Goal: Information Seeking & Learning: Find specific fact

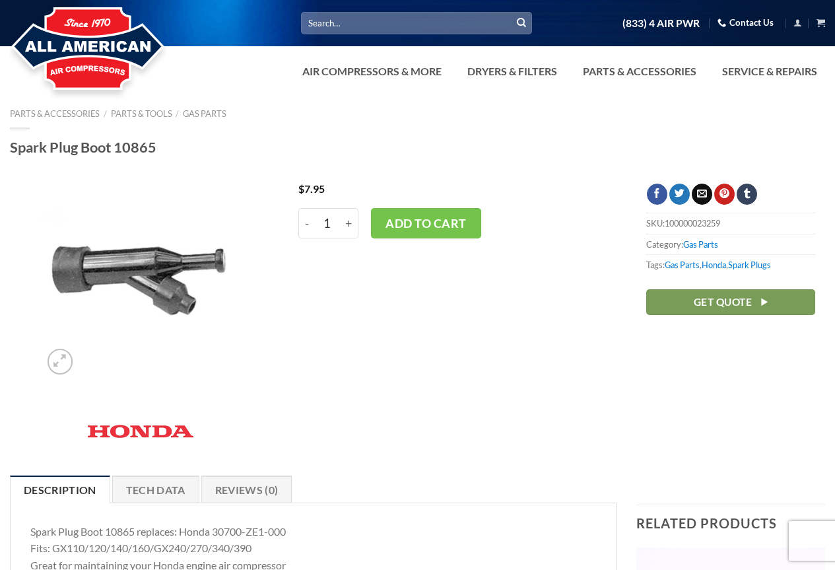
drag, startPoint x: 168, startPoint y: 147, endPoint x: 115, endPoint y: 148, distance: 53.5
click at [115, 148] on h1 "Spark Plug Boot 10865" at bounding box center [417, 147] width 815 height 18
copy h1 "10865"
click at [225, 174] on div at bounding box center [417, 174] width 835 height 20
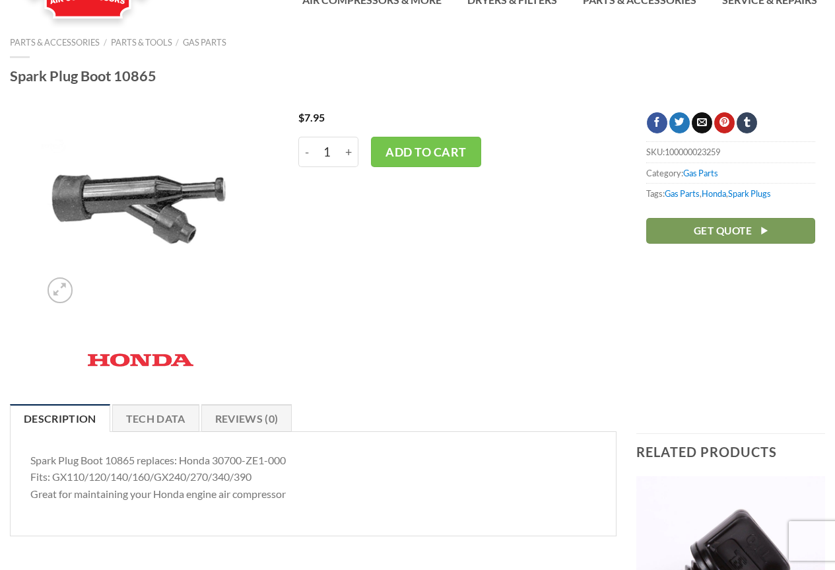
scroll to position [66, 0]
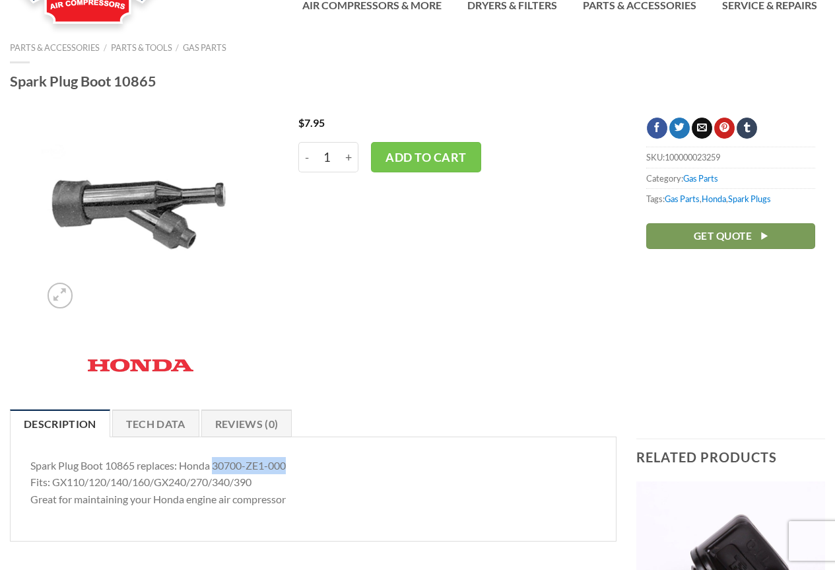
drag, startPoint x: 215, startPoint y: 466, endPoint x: 293, endPoint y: 465, distance: 77.9
click at [293, 465] on p "Spark Plug Boot 10865 replaces: Honda 30700-ZE1-000 Fits: GX110/120/140/160/GX2…" at bounding box center [313, 482] width 566 height 51
copy p "30700-ZE1-000"
click at [339, 391] on div "$ 7.95 - Spark Plug Boot 10865 quantity 1 + Add to cart" at bounding box center [453, 256] width 348 height 279
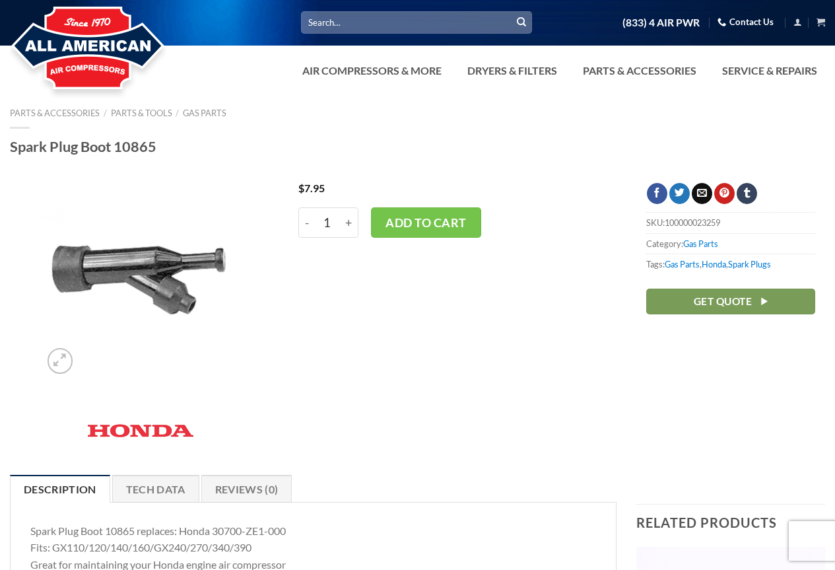
scroll to position [0, 0]
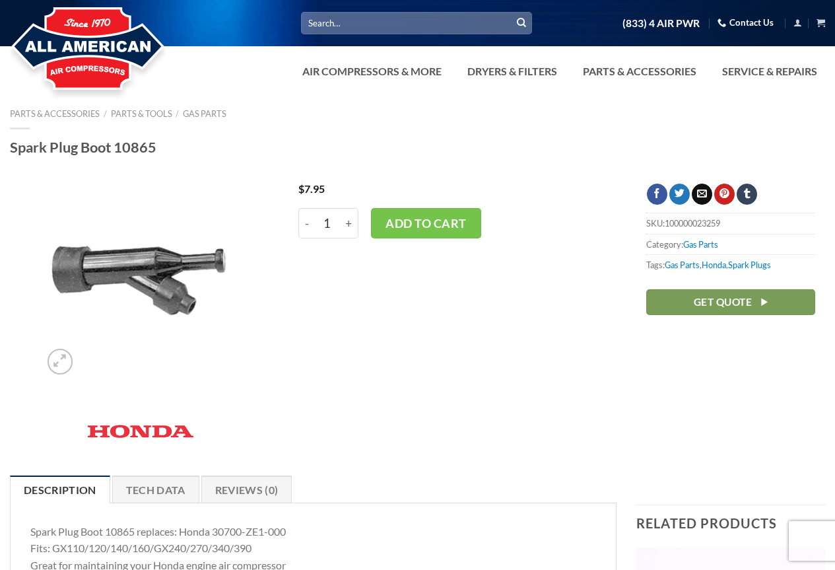
drag, startPoint x: 169, startPoint y: 147, endPoint x: 11, endPoint y: 147, distance: 157.8
click at [11, 147] on h1 "Spark Plug Boot 10865" at bounding box center [417, 147] width 815 height 18
copy h1 "Spark Plug Boot 10865"
